Goal: Transaction & Acquisition: Purchase product/service

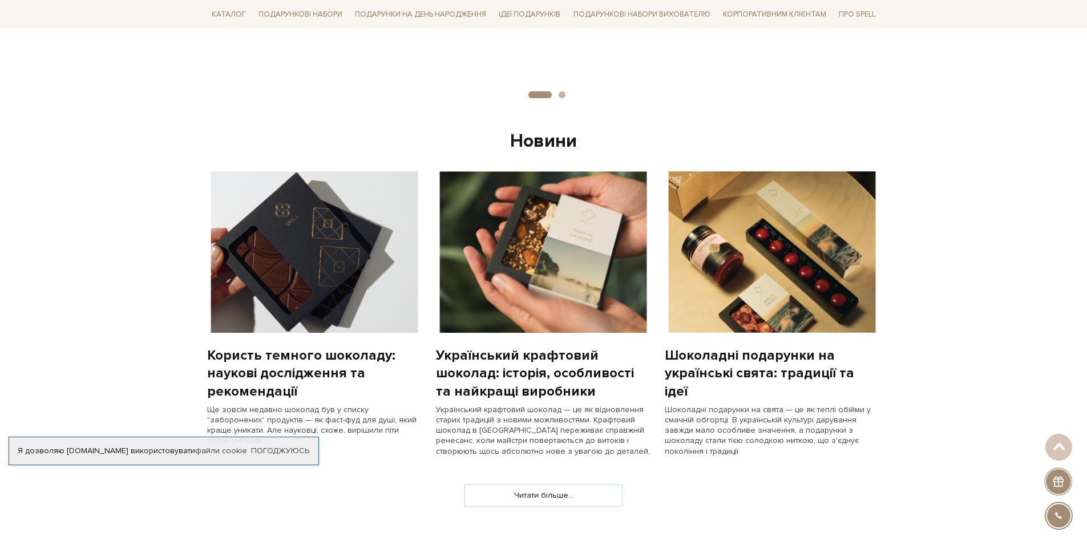
scroll to position [951, 0]
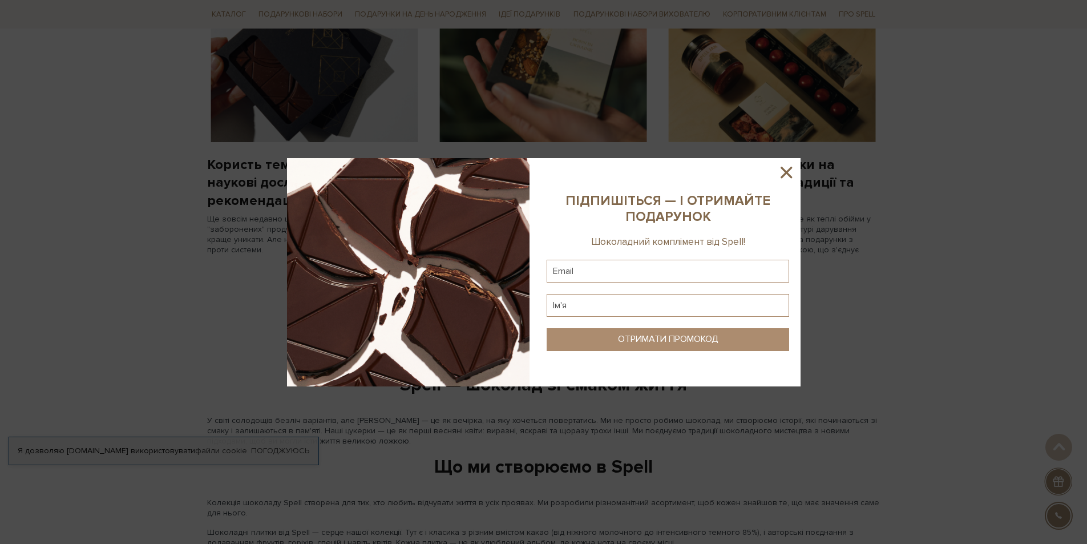
click at [513, 100] on div at bounding box center [543, 272] width 1087 height 544
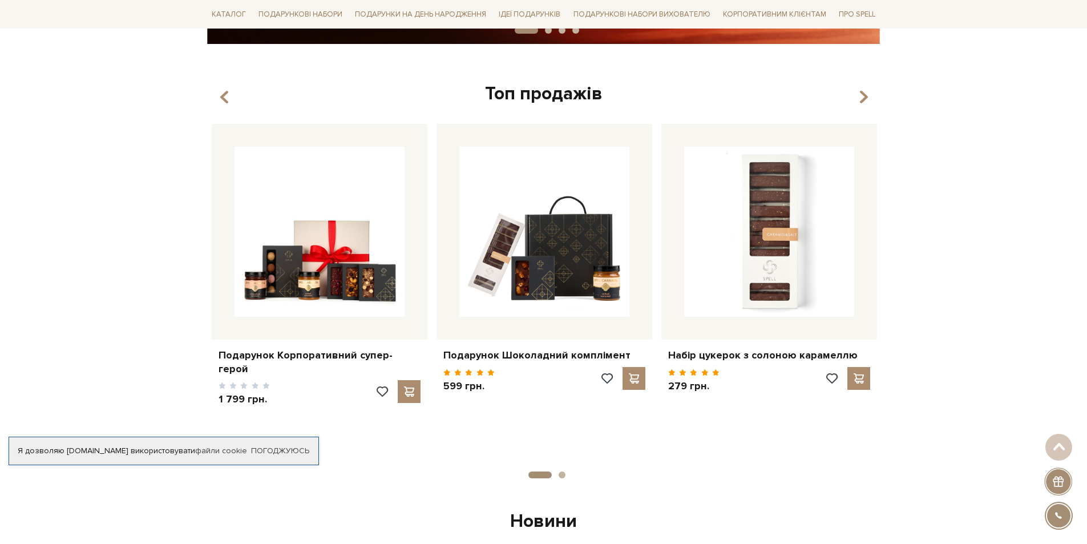
scroll to position [0, 0]
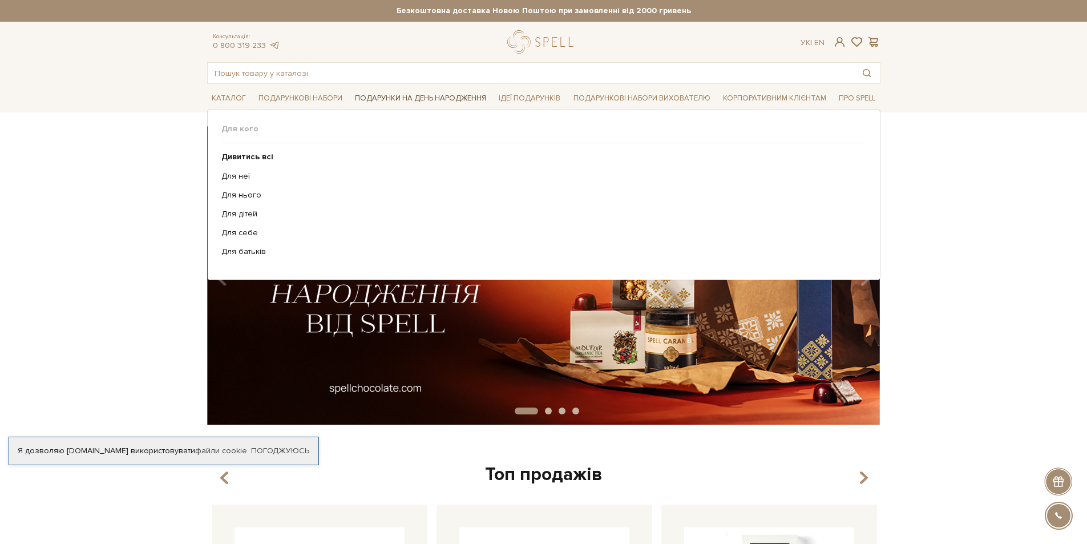
click at [437, 96] on link "Подарунки на День народження" at bounding box center [420, 99] width 140 height 18
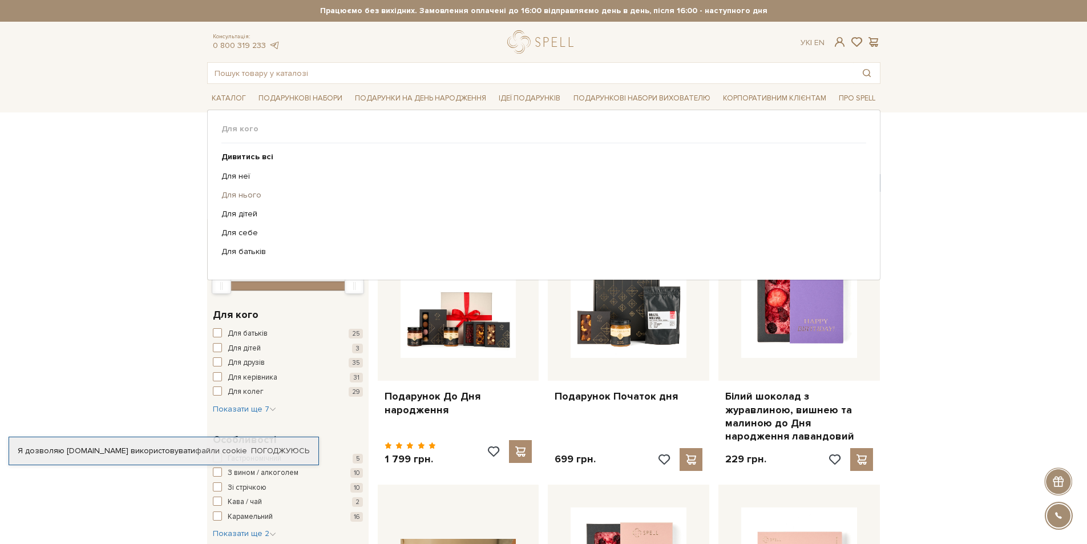
click at [244, 192] on link "Для нього" at bounding box center [539, 195] width 636 height 10
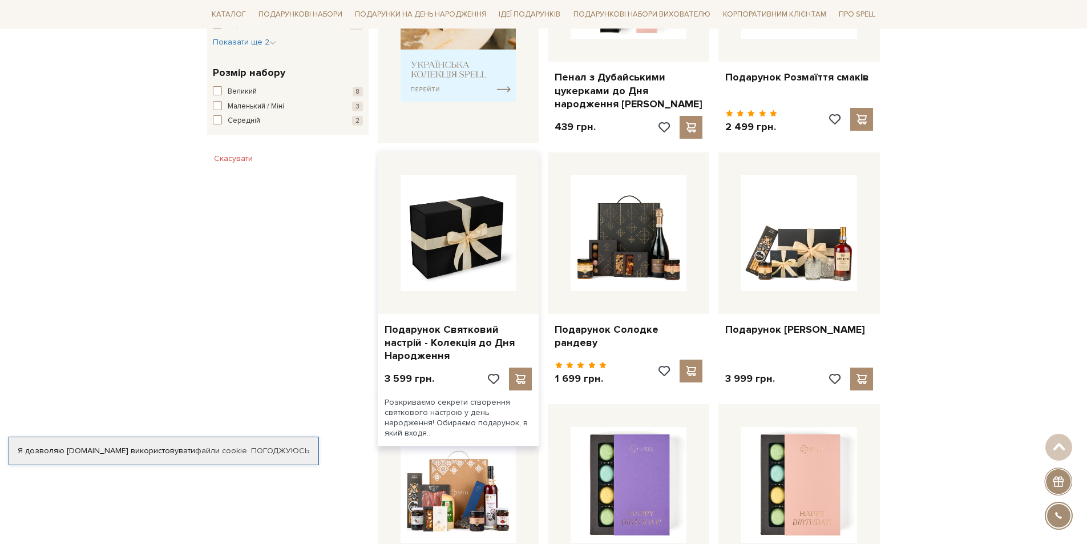
scroll to position [380, 0]
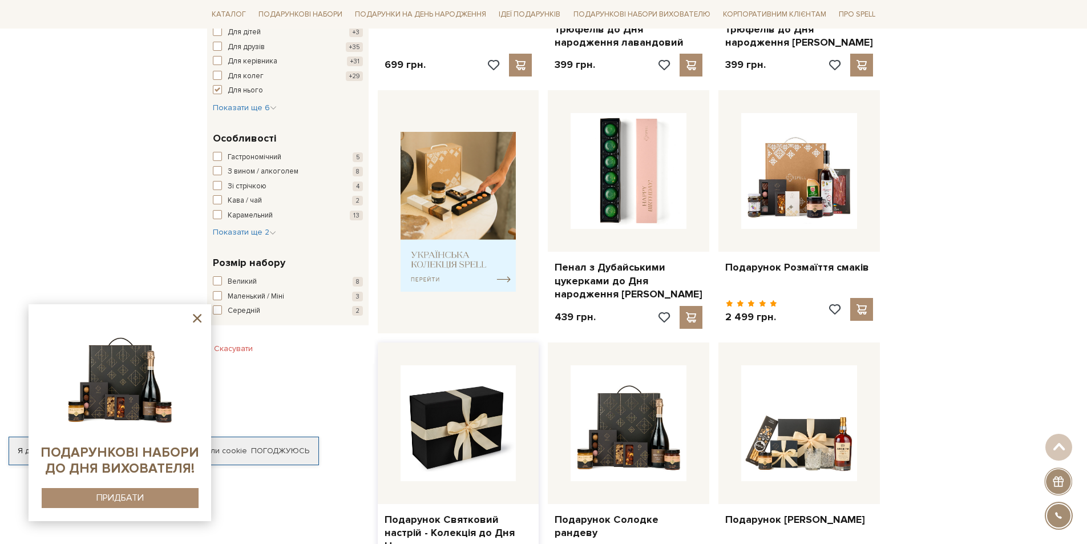
click at [469, 443] on img at bounding box center [458, 423] width 116 height 116
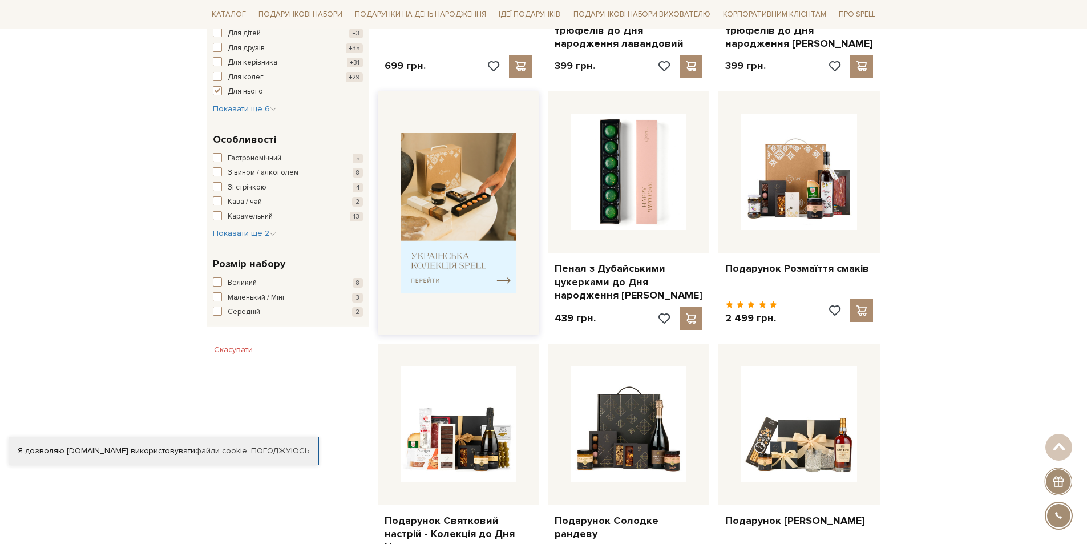
click at [439, 185] on img at bounding box center [458, 213] width 116 height 160
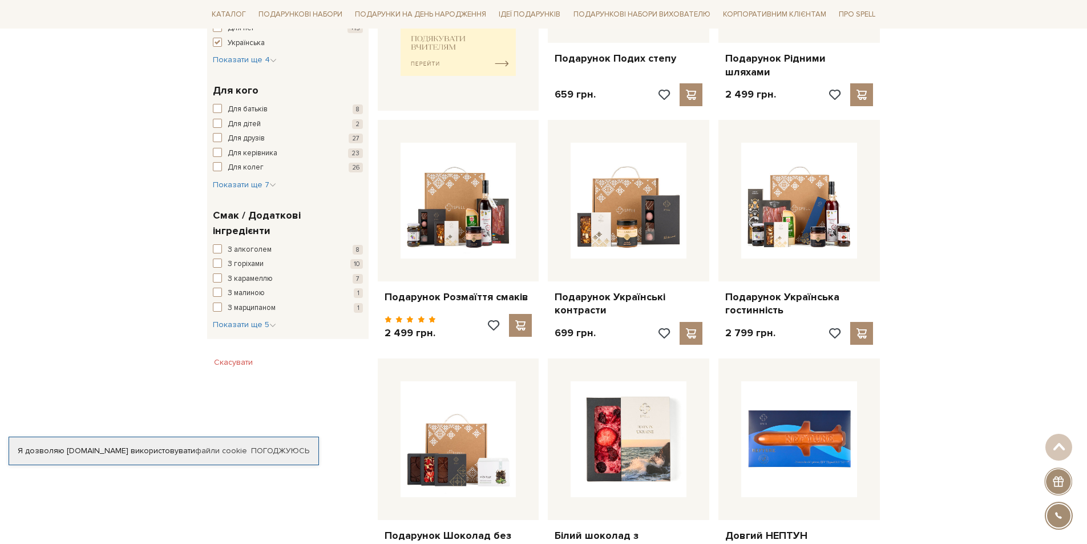
scroll to position [760, 0]
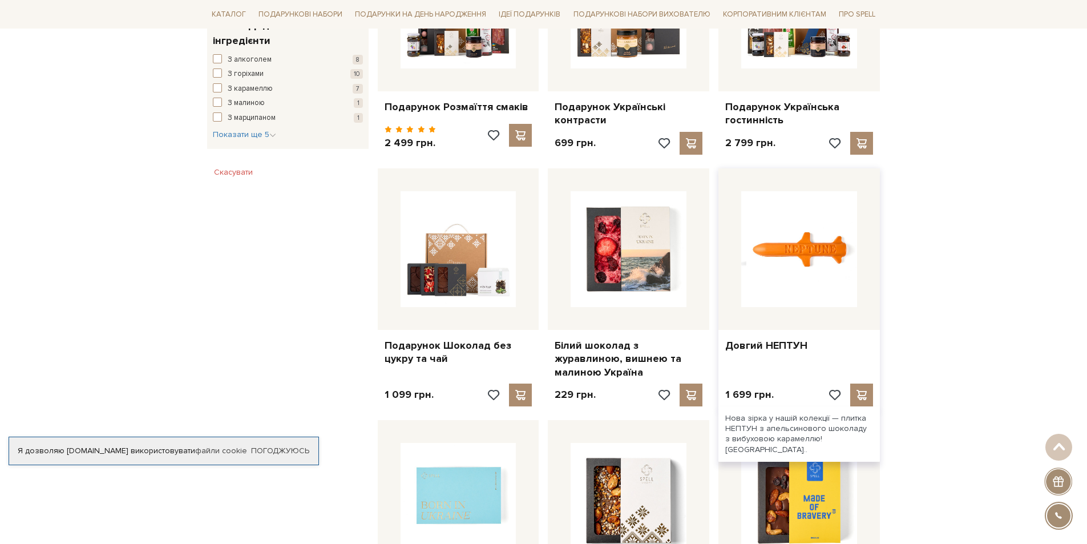
click at [826, 256] on img at bounding box center [799, 249] width 116 height 116
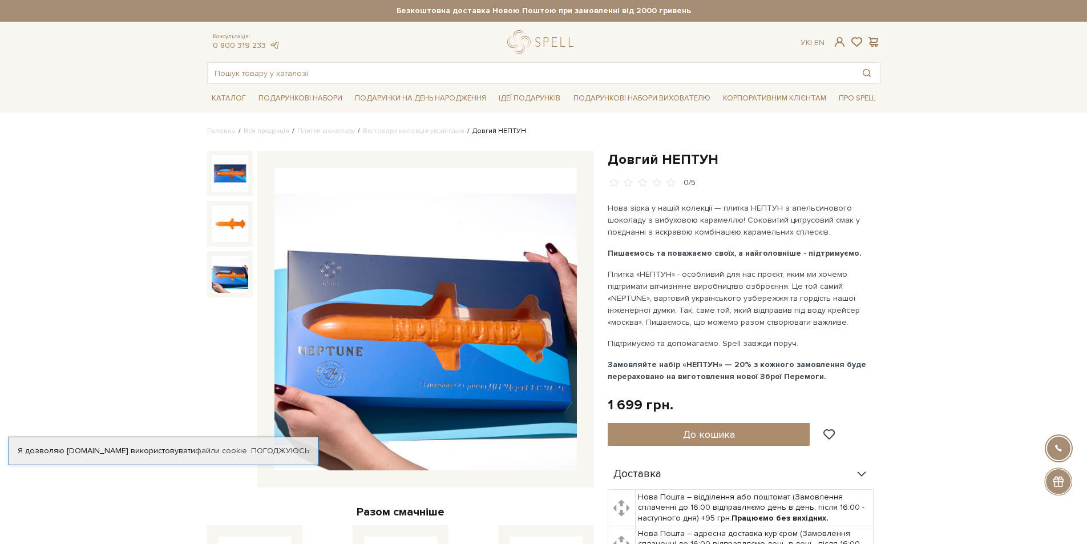
click at [227, 277] on img at bounding box center [230, 274] width 37 height 37
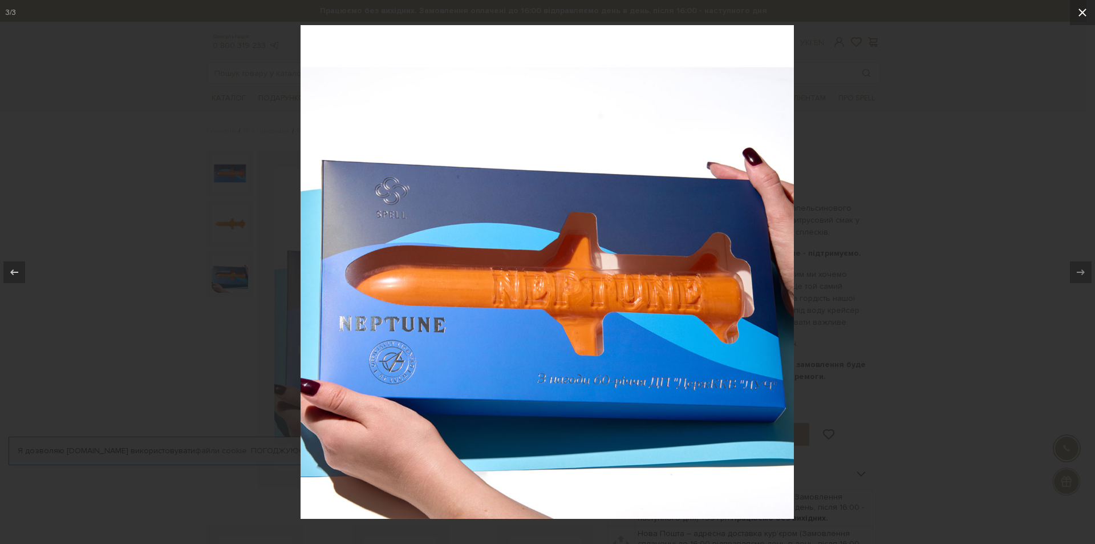
click at [1083, 8] on icon at bounding box center [1083, 13] width 14 height 14
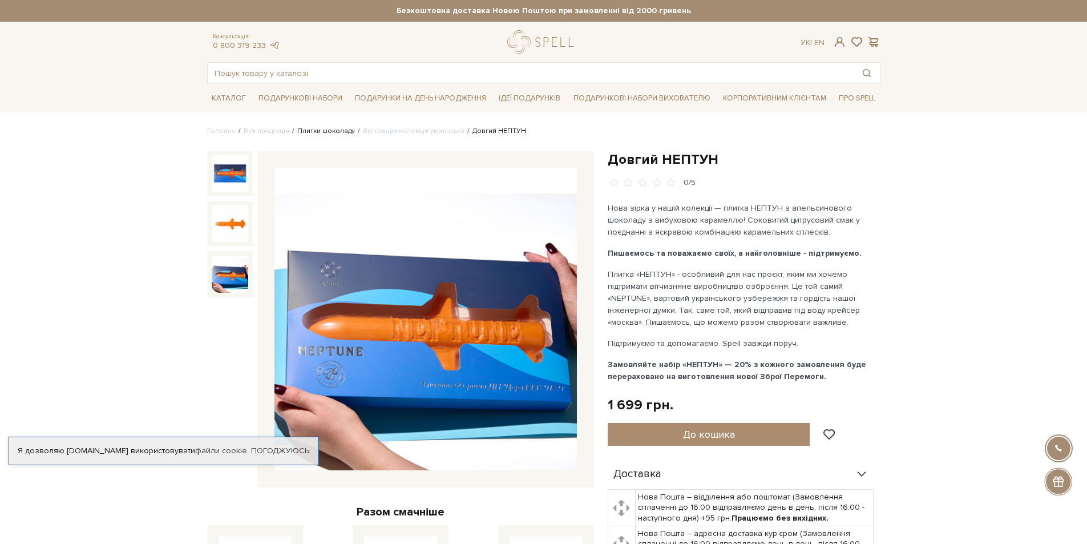
click at [337, 130] on link "Плитки шоколаду" at bounding box center [326, 131] width 58 height 9
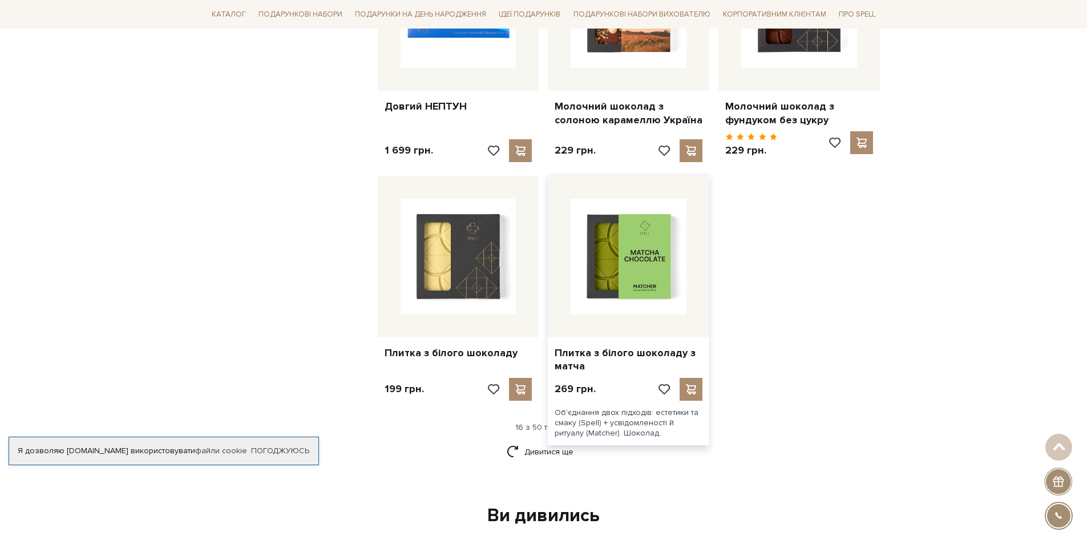
scroll to position [1521, 0]
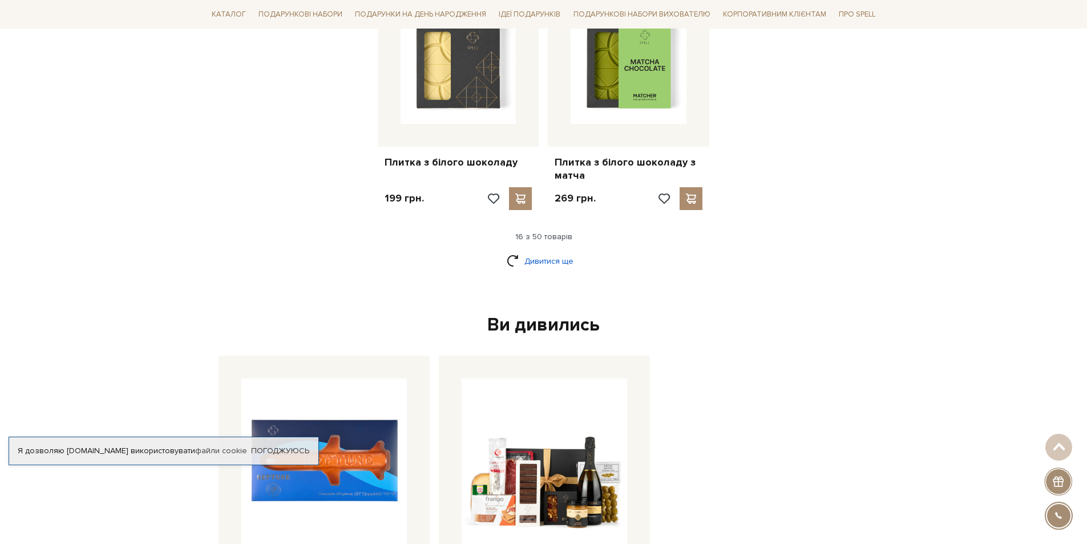
click at [548, 251] on link "Дивитися ще" at bounding box center [544, 261] width 74 height 20
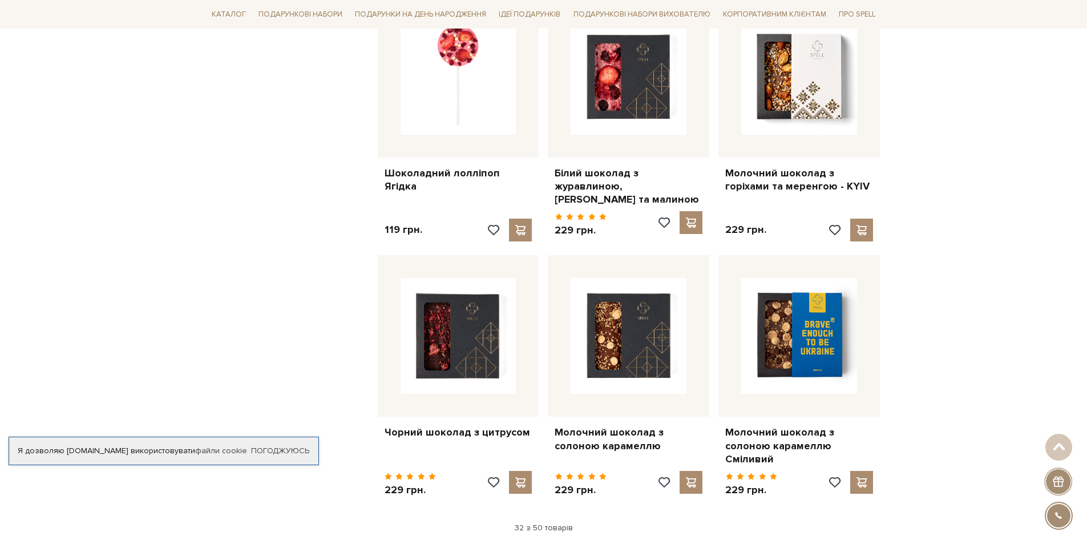
scroll to position [2662, 0]
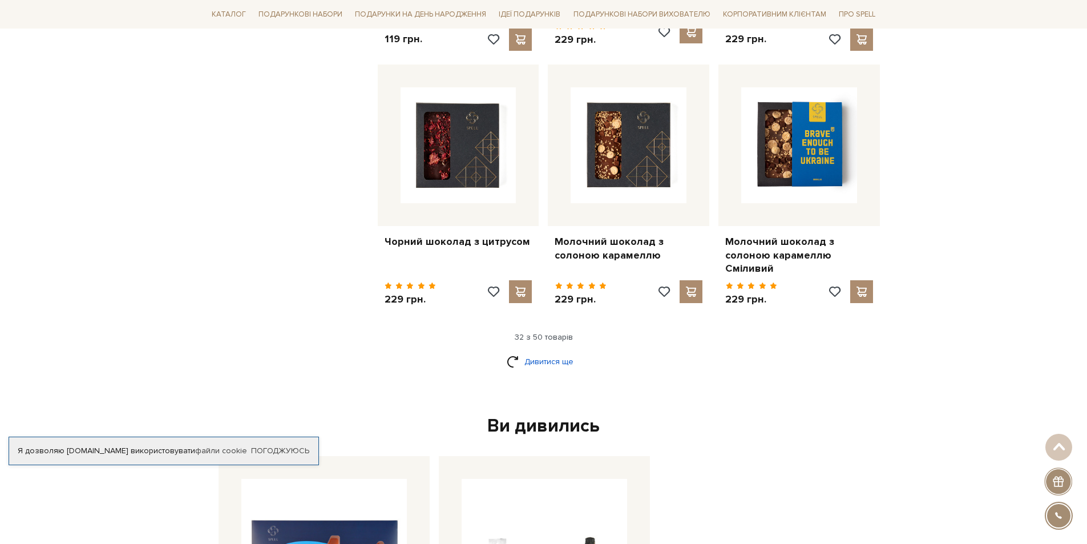
click at [538, 351] on link "Дивитися ще" at bounding box center [544, 361] width 74 height 20
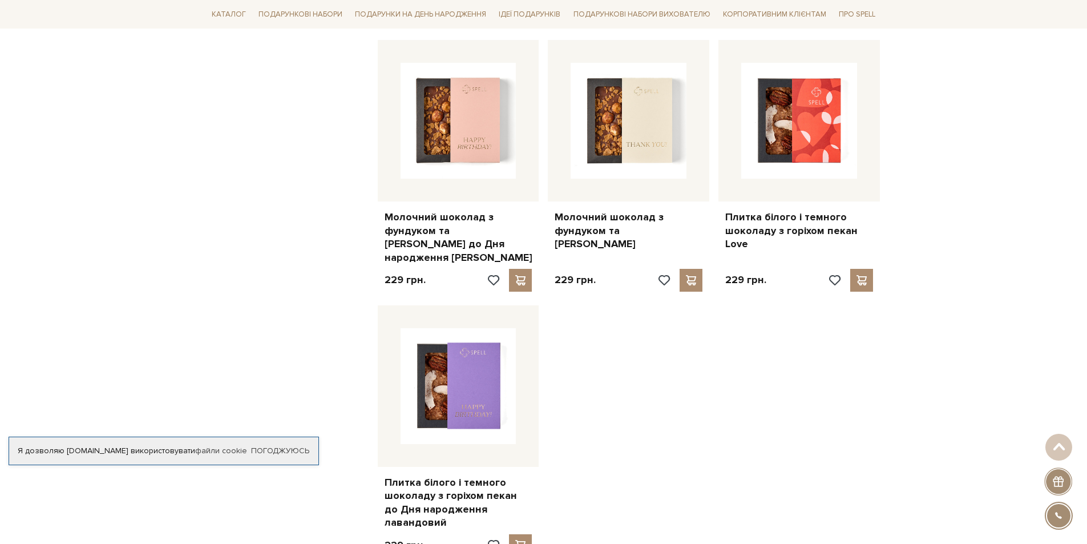
scroll to position [4183, 0]
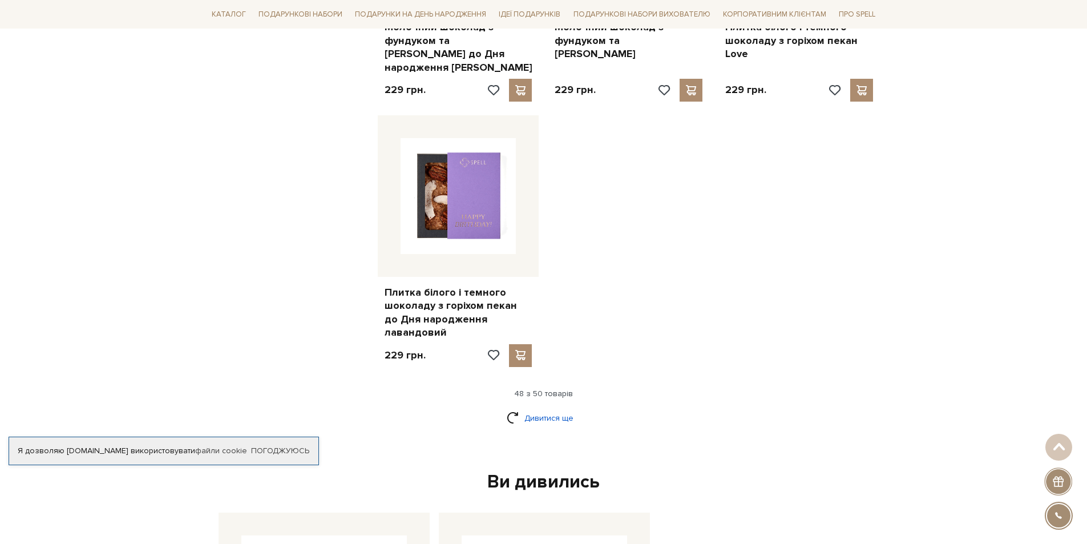
click at [548, 408] on link "Дивитися ще" at bounding box center [544, 418] width 74 height 20
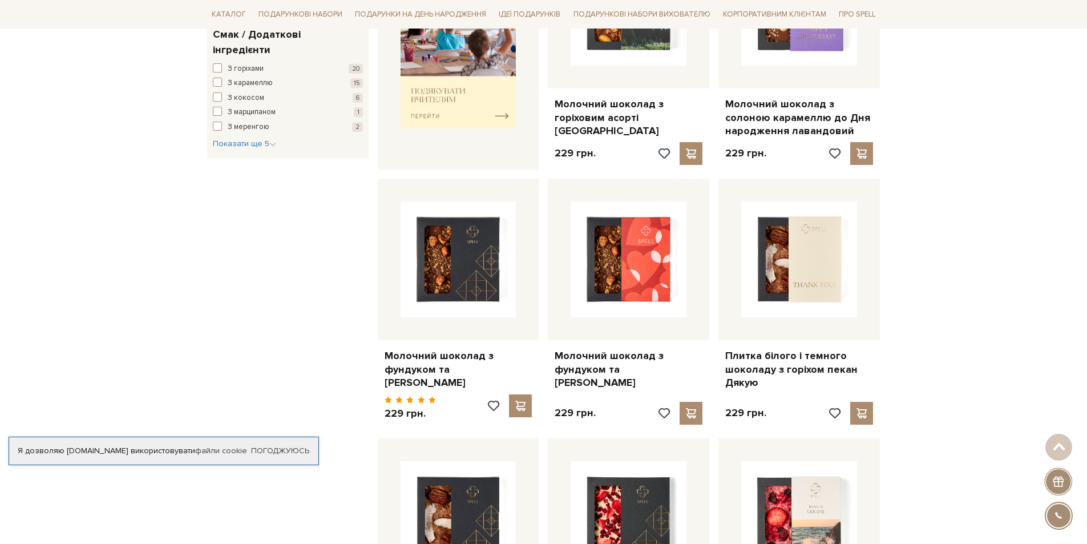
scroll to position [0, 0]
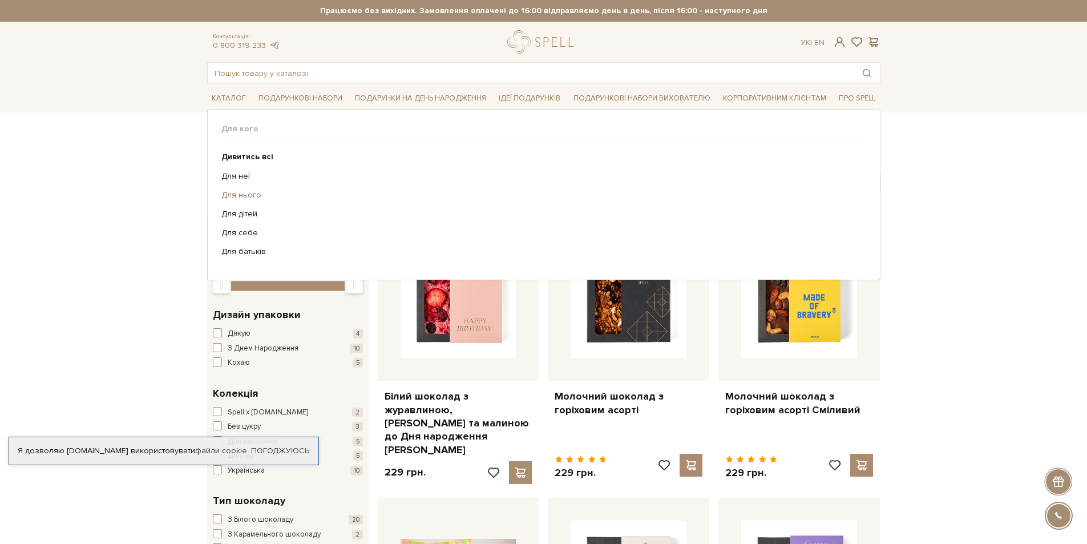
click at [252, 195] on link "Для нього" at bounding box center [539, 195] width 636 height 10
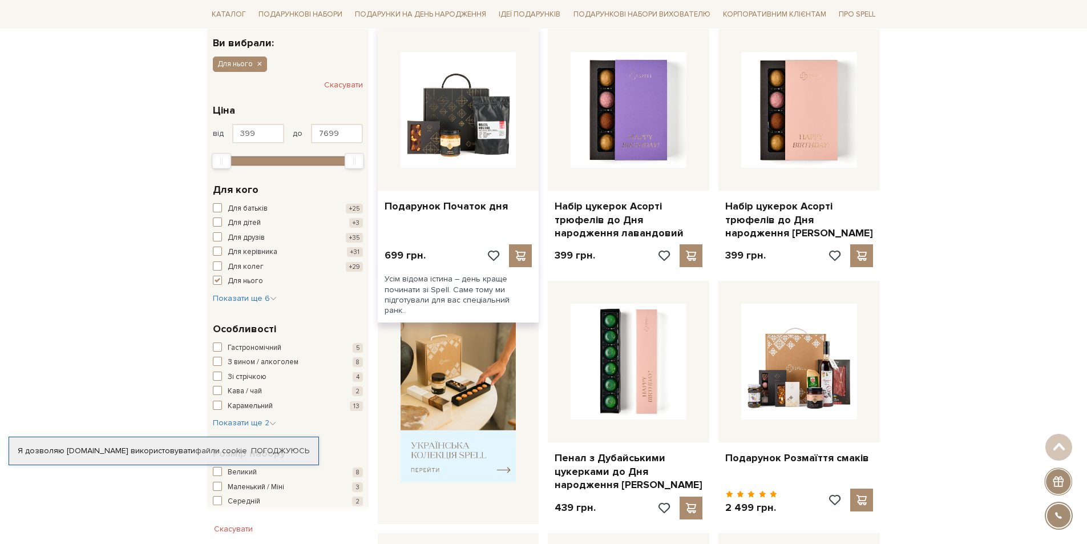
scroll to position [380, 0]
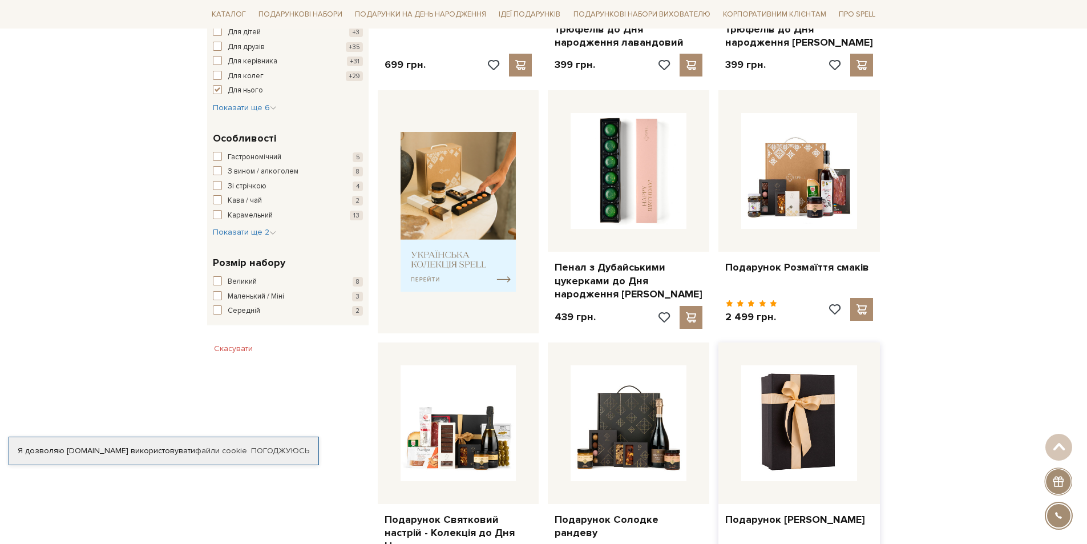
click at [772, 438] on img at bounding box center [799, 423] width 116 height 116
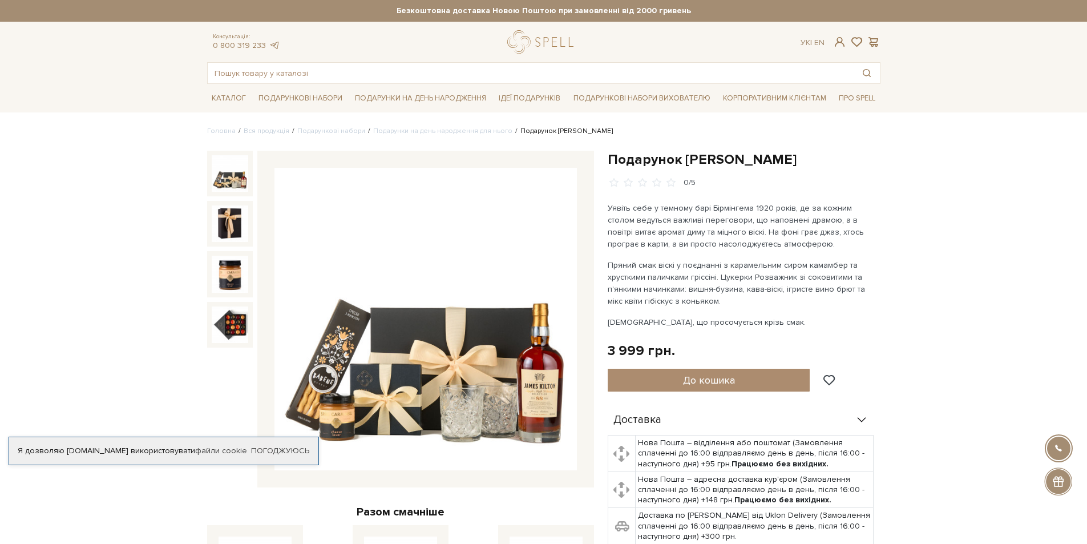
scroll to position [190, 0]
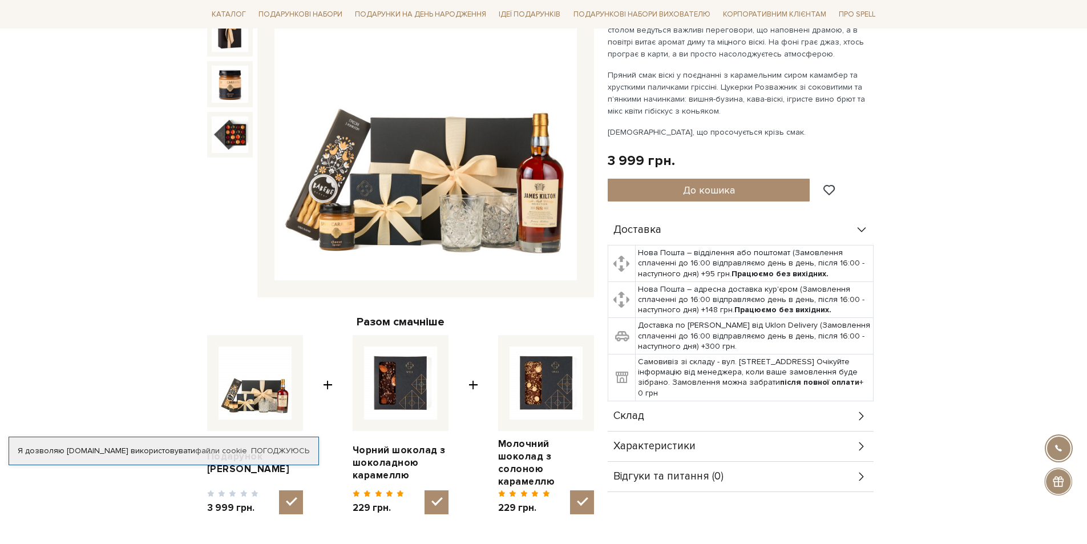
click at [839, 412] on div "Склад" at bounding box center [740, 416] width 266 height 30
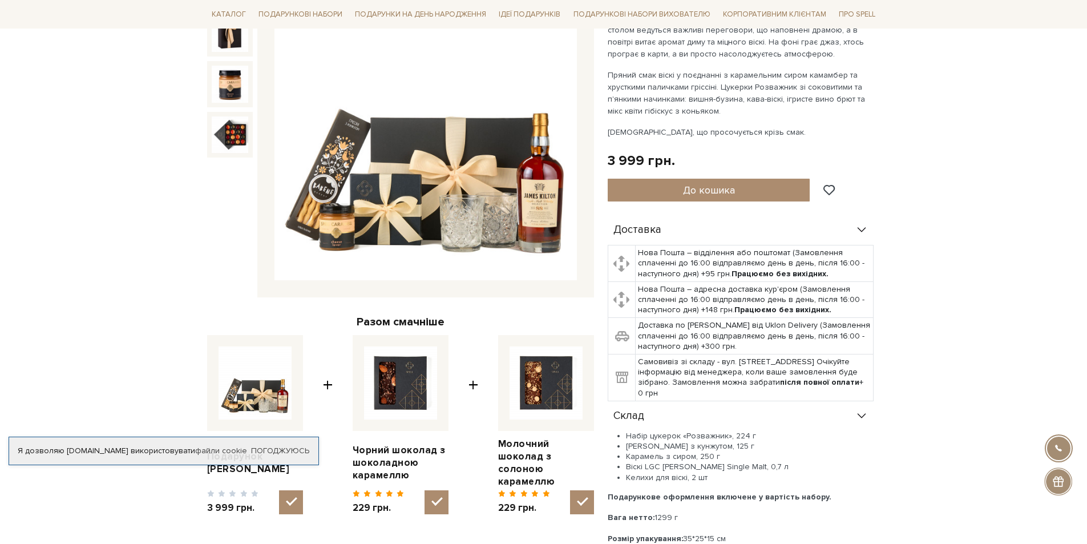
scroll to position [0, 0]
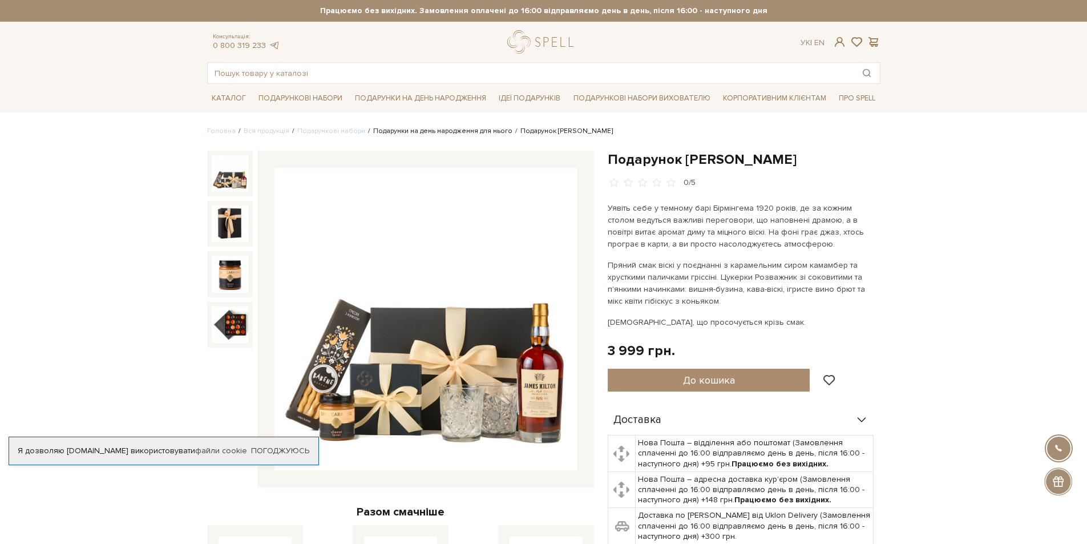
click at [468, 129] on link "Подарунки на день народження для нього" at bounding box center [442, 131] width 139 height 9
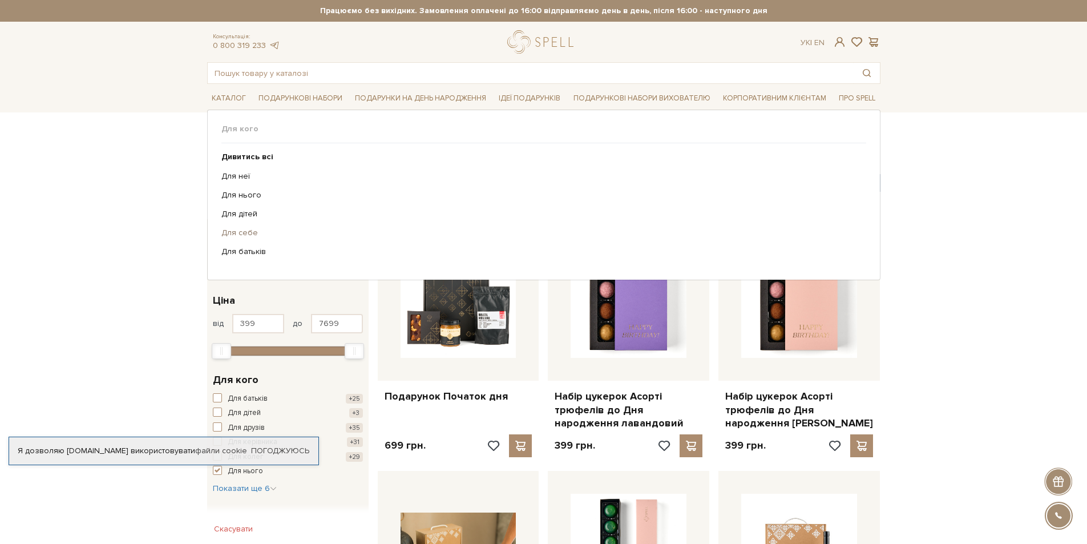
click at [241, 233] on link "Для себе" at bounding box center [539, 233] width 636 height 10
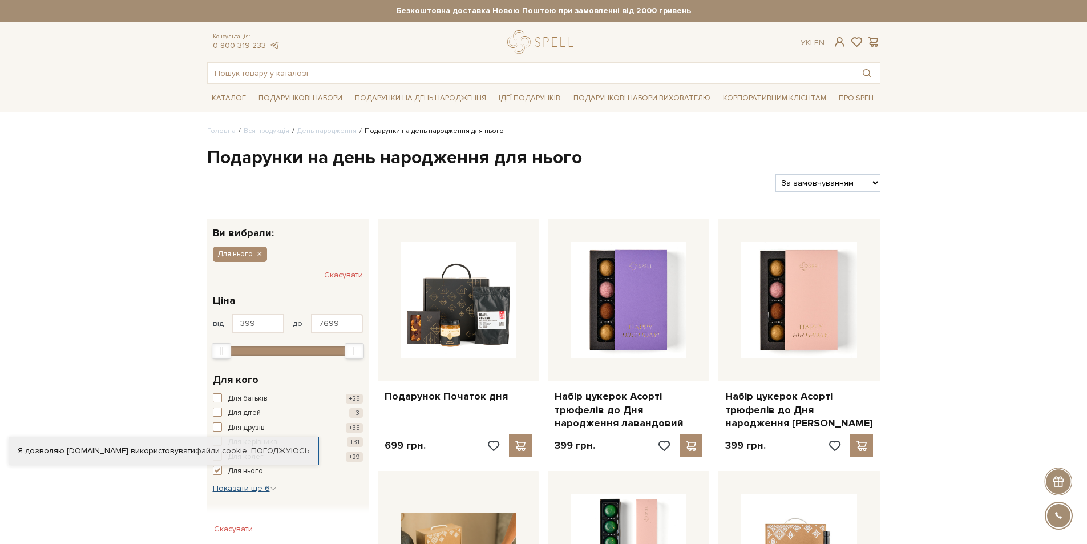
click at [265, 484] on span "Показати ще 6" at bounding box center [245, 488] width 64 height 10
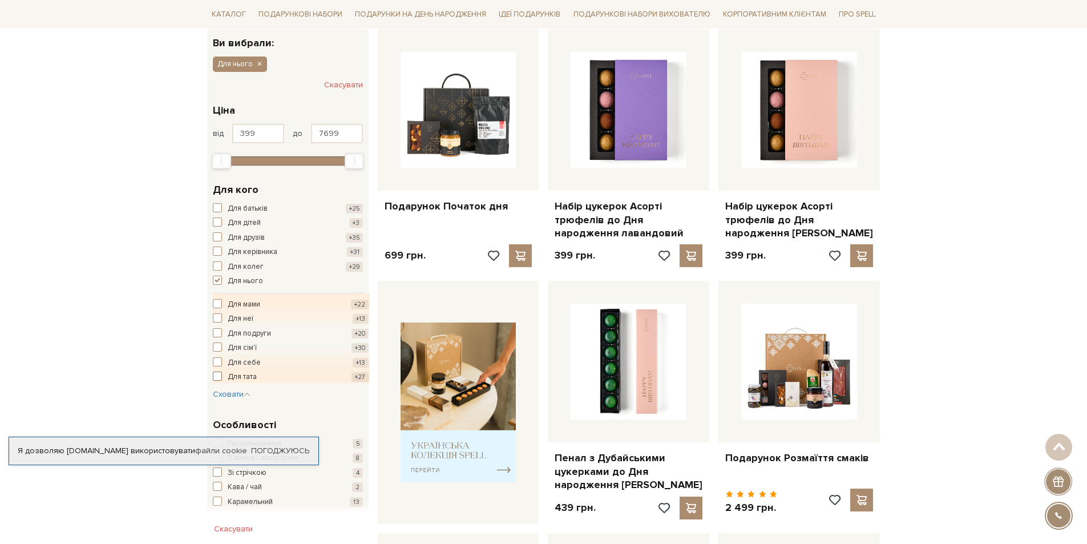
click at [220, 375] on span "button" at bounding box center [217, 375] width 9 height 9
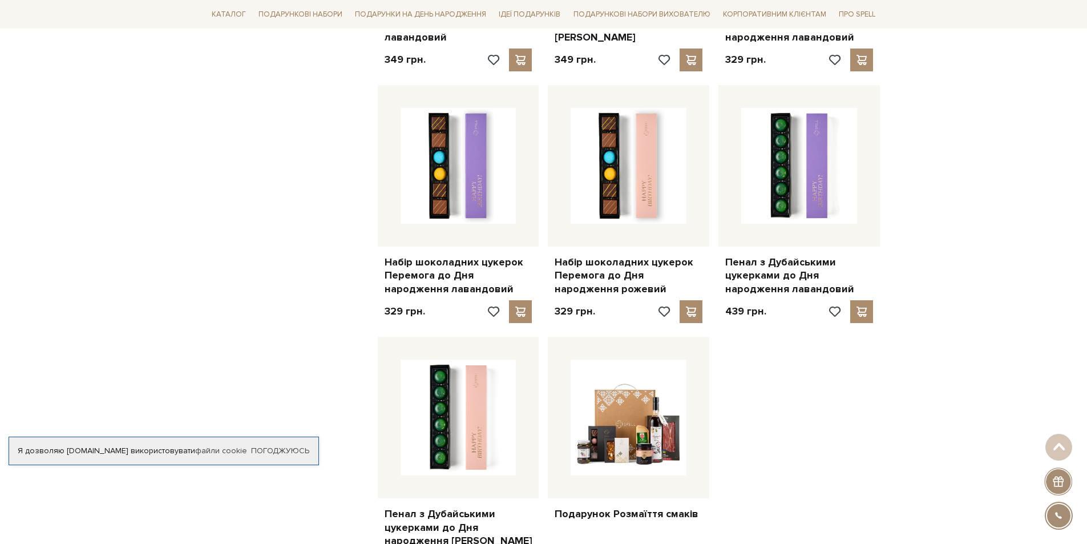
scroll to position [1331, 0]
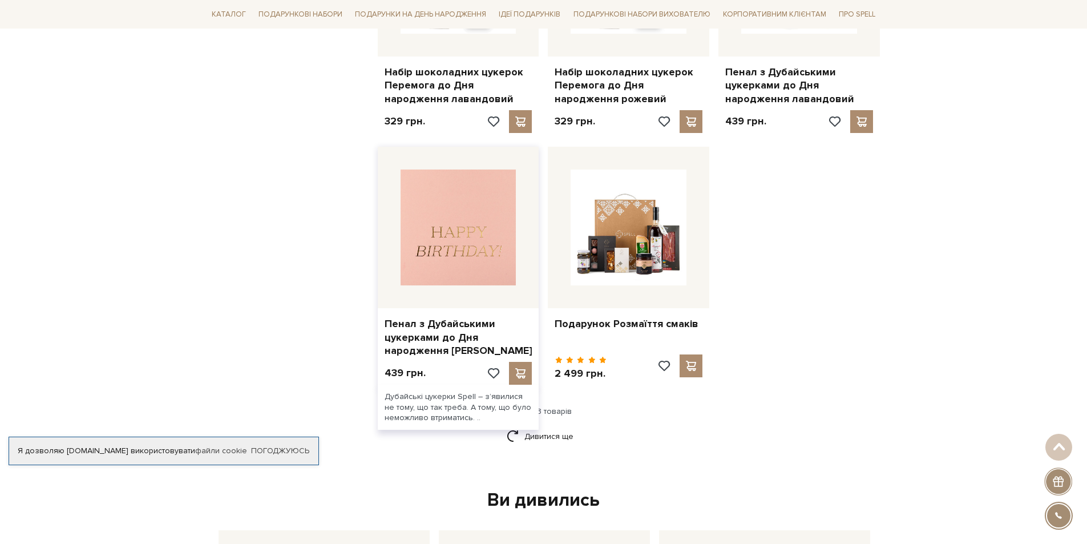
click at [439, 252] on img at bounding box center [458, 227] width 116 height 116
